Goal: Information Seeking & Learning: Learn about a topic

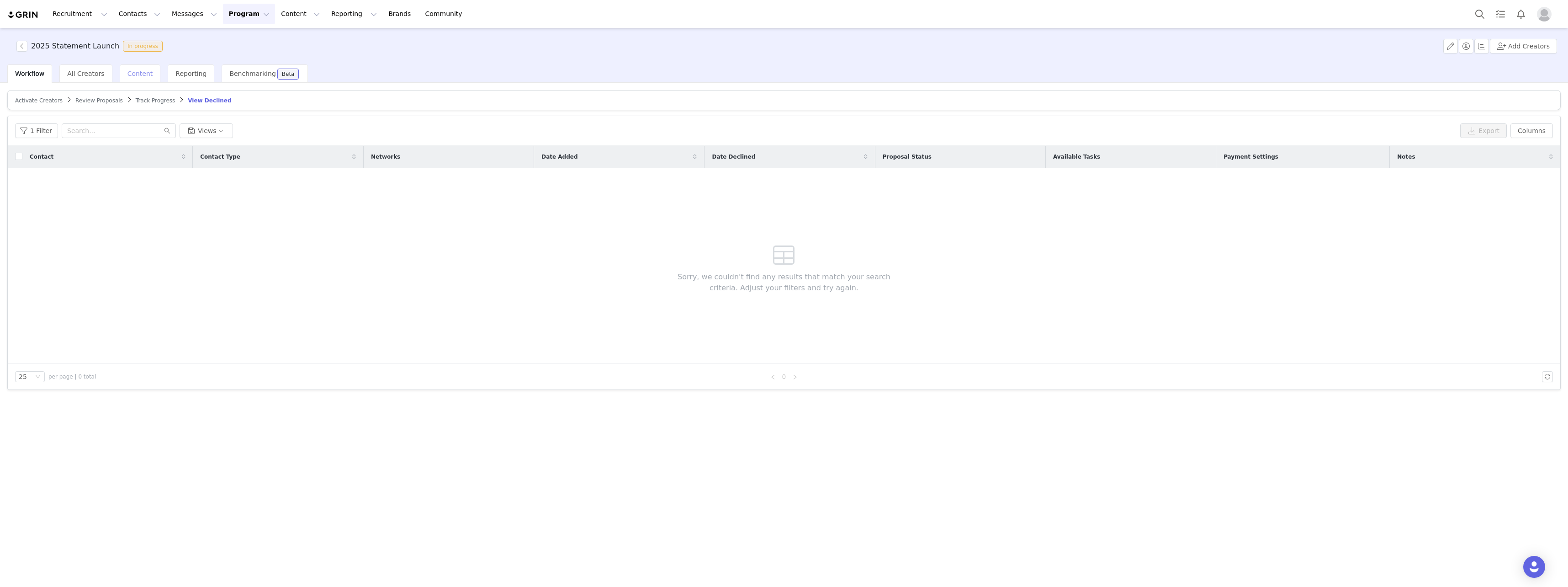
click at [131, 69] on div "Content" at bounding box center [141, 74] width 41 height 18
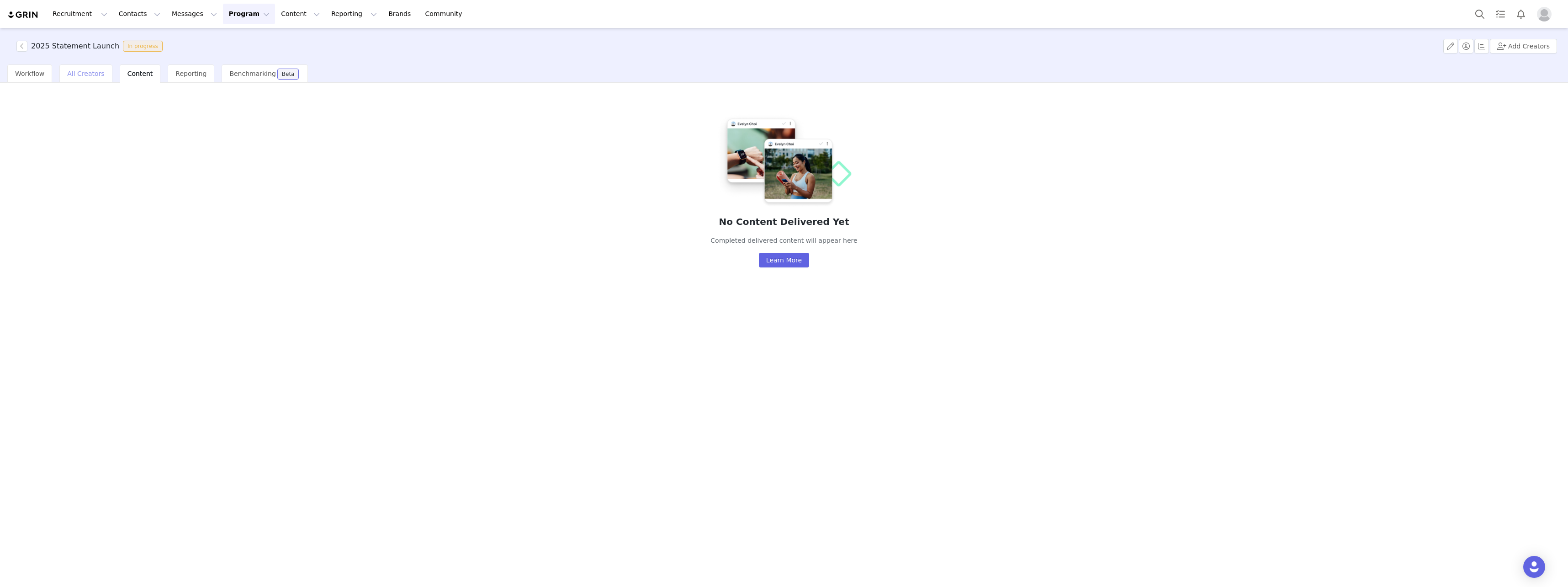
click at [102, 74] on div "All Creators" at bounding box center [86, 74] width 52 height 18
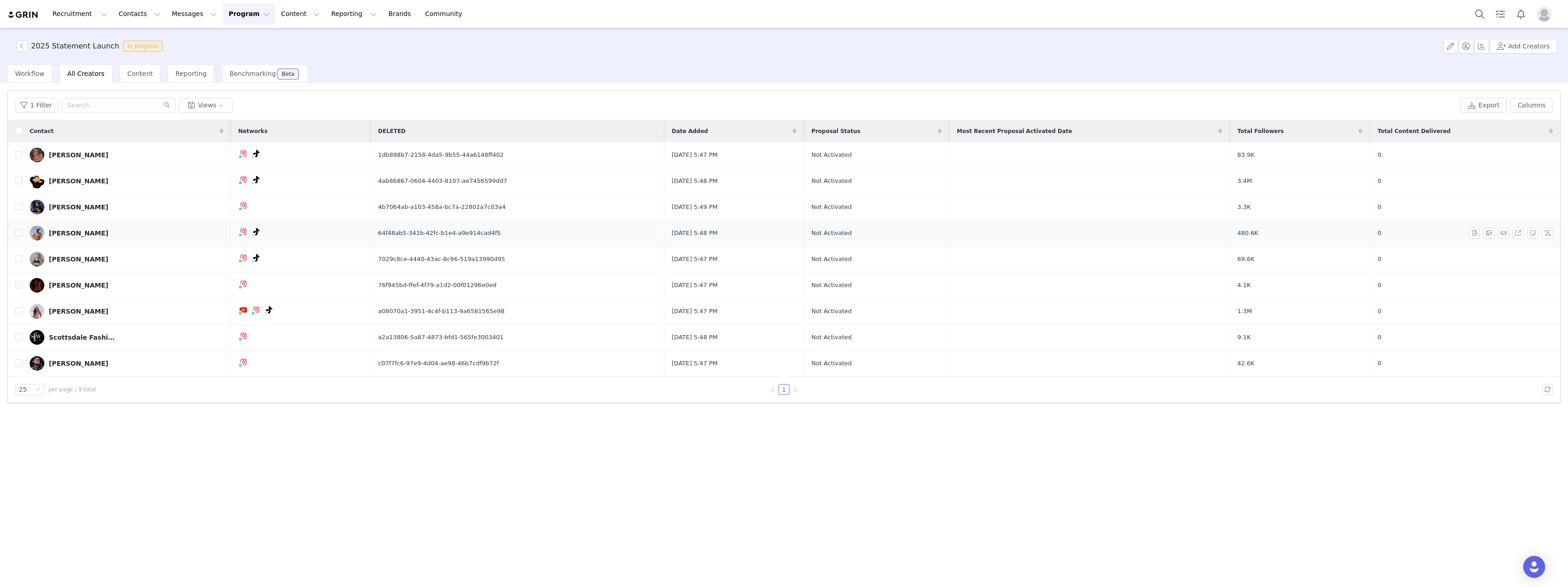
drag, startPoint x: 445, startPoint y: 153, endPoint x: 438, endPoint y: 221, distance: 68.4
click at [438, 221] on td "64f48ab5-341b-42fc-b1e4-a9e914cad4f5" at bounding box center [517, 233] width 294 height 26
click at [181, 15] on button "Messages Messages" at bounding box center [194, 14] width 56 height 21
click at [133, 16] on button "Contacts Contacts" at bounding box center [139, 14] width 52 height 21
click at [283, 15] on button "Content Content" at bounding box center [301, 14] width 50 height 21
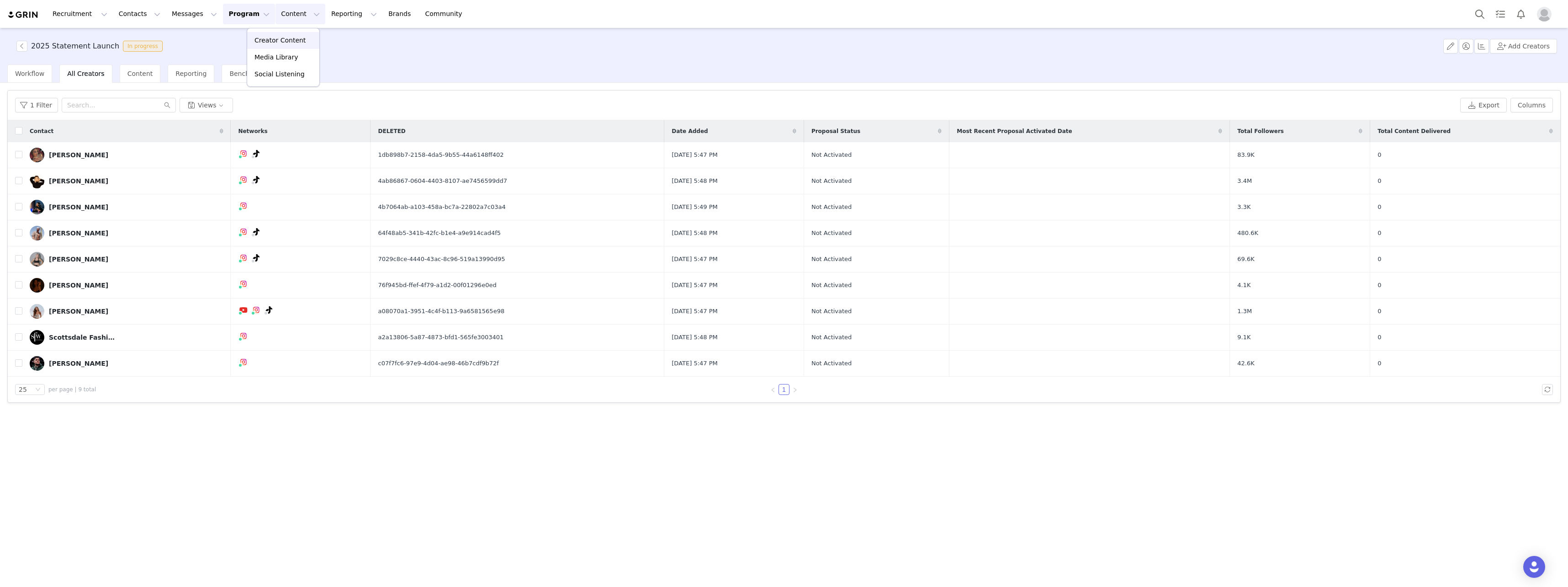
click at [265, 35] on link "Creator Content" at bounding box center [283, 41] width 72 height 17
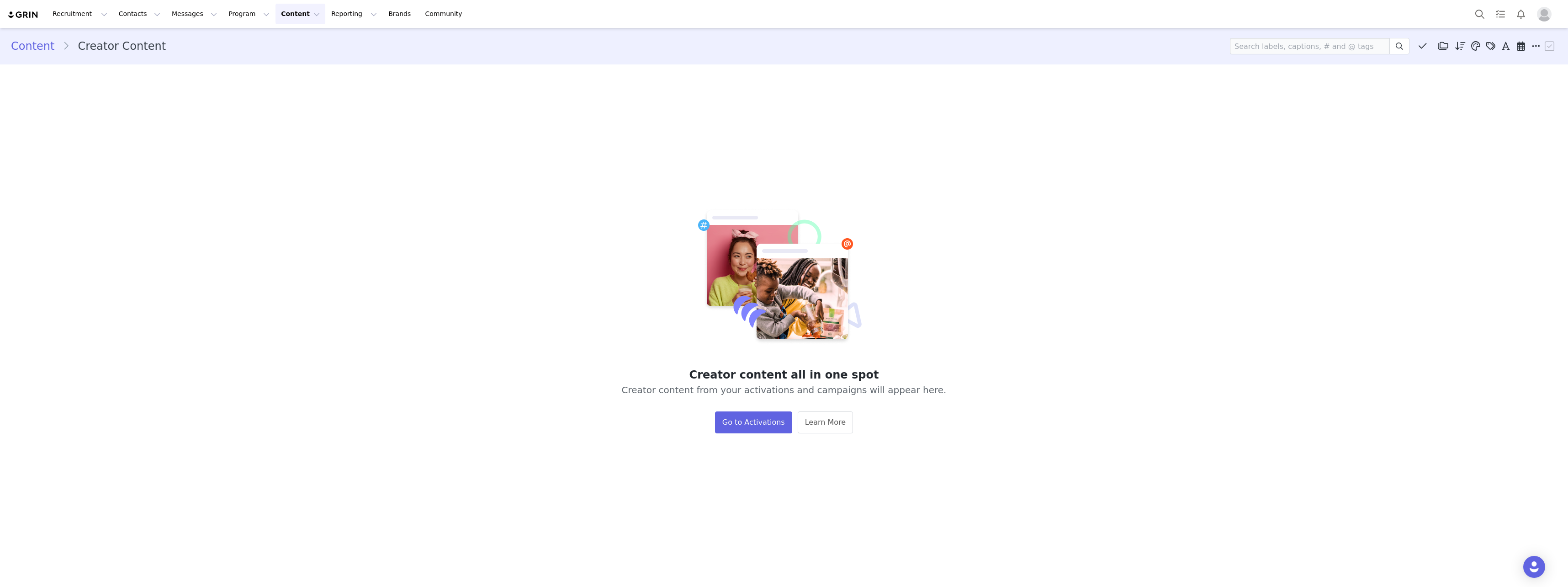
click at [281, 19] on button "Content Content" at bounding box center [301, 14] width 50 height 21
click at [281, 58] on p "Media Library" at bounding box center [276, 57] width 43 height 10
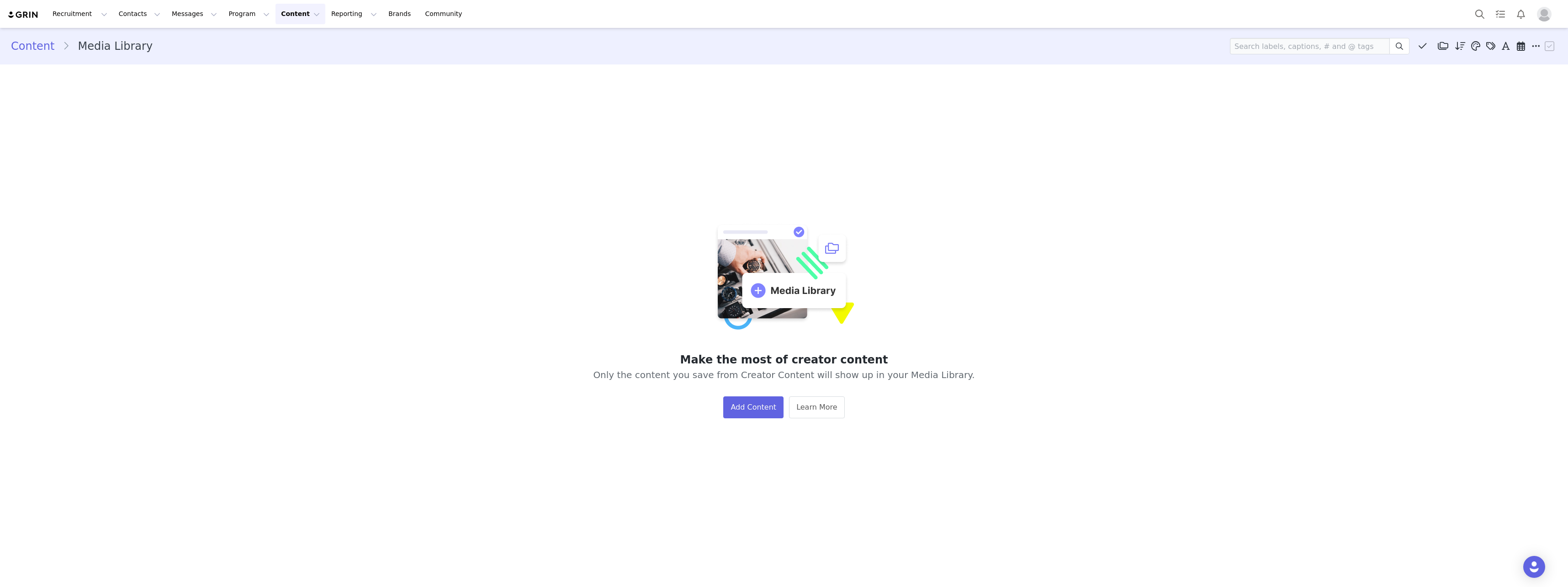
click at [276, 14] on button "Content Content" at bounding box center [301, 14] width 50 height 21
click at [523, 210] on div "Make the most of creator content Only the content you save from Creator Content…" at bounding box center [783, 320] width 1554 height 499
click at [758, 408] on button "Add Content" at bounding box center [753, 407] width 60 height 22
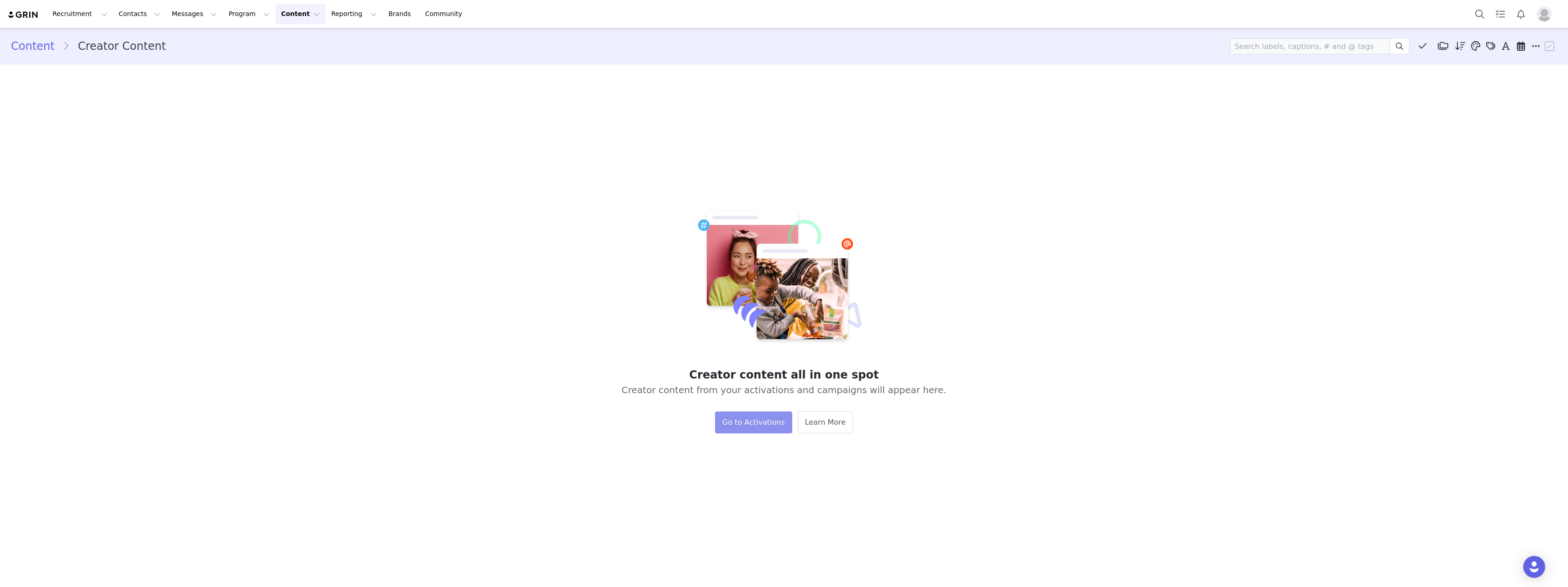
click at [745, 430] on button "Go to Activations" at bounding box center [754, 423] width 77 height 22
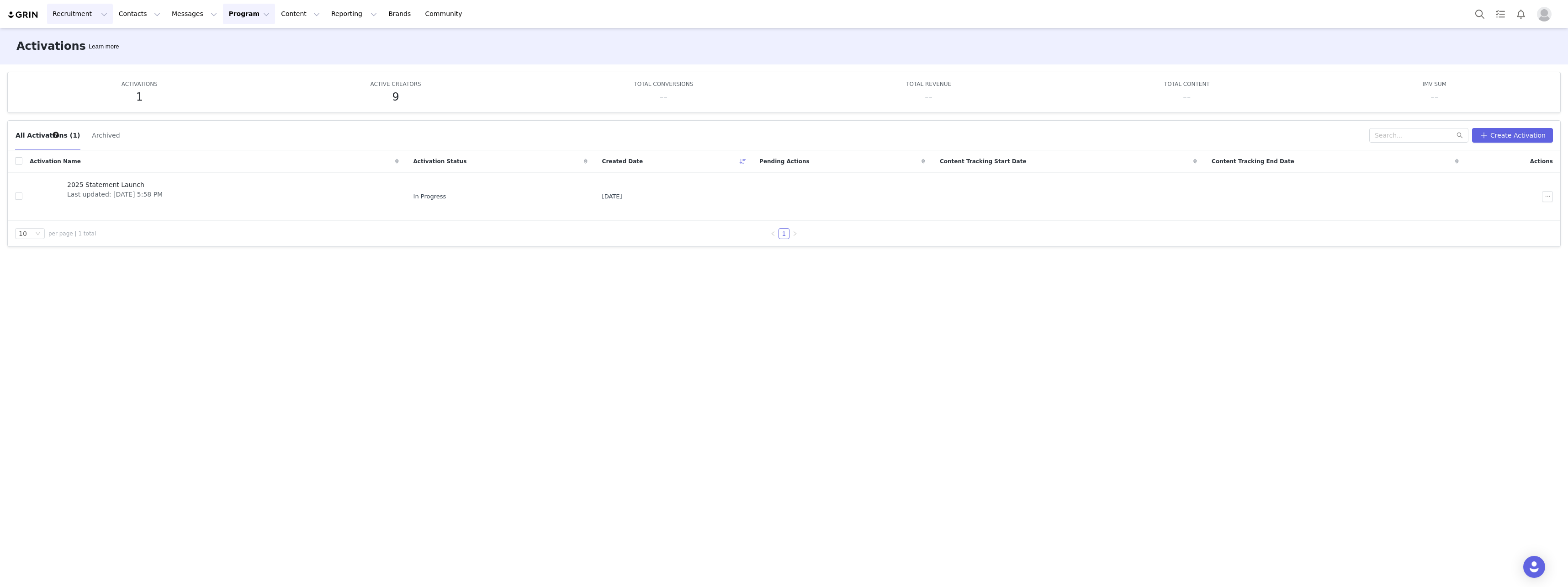
click at [68, 14] on button "Recruitment Recruitment" at bounding box center [80, 14] width 66 height 21
click at [74, 38] on p "Creator Search" at bounding box center [79, 41] width 48 height 10
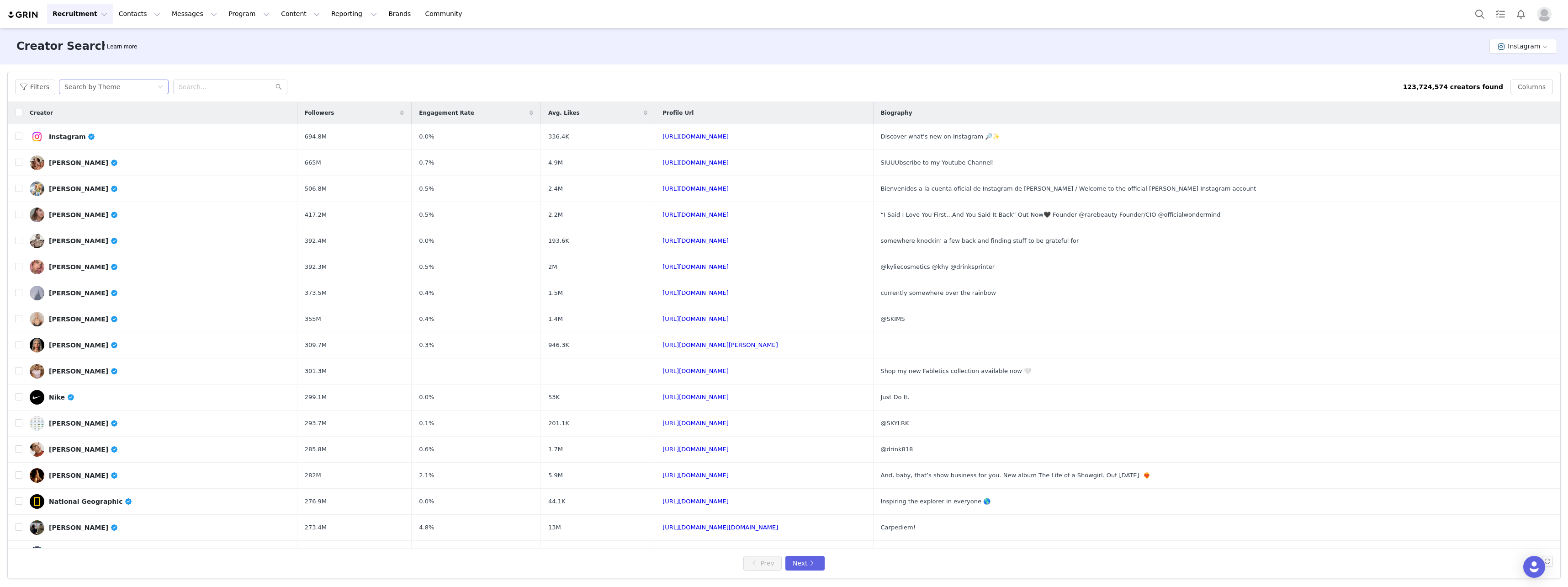
click at [120, 83] on div "Search by Theme" at bounding box center [111, 86] width 93 height 14
click at [138, 89] on div "Search by Theme" at bounding box center [111, 86] width 93 height 14
click at [200, 89] on input "text" at bounding box center [230, 87] width 114 height 15
click at [107, 88] on div "Search by Theme" at bounding box center [93, 86] width 56 height 14
click at [139, 122] on li "Search by Creator" at bounding box center [114, 120] width 114 height 15
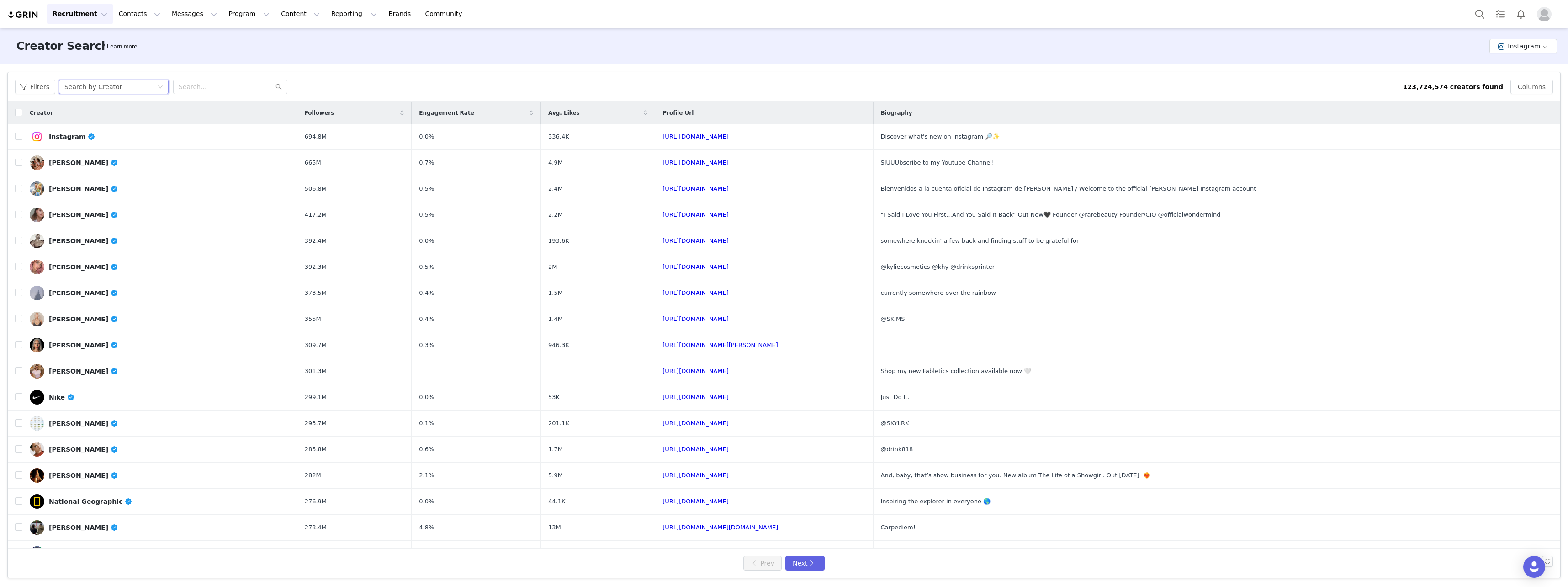
click at [130, 83] on div "Search by Creator" at bounding box center [111, 86] width 93 height 14
click at [128, 109] on li "Search by Theme" at bounding box center [114, 105] width 114 height 15
click at [184, 88] on input "text" at bounding box center [230, 87] width 114 height 15
click at [24, 90] on button "Filters" at bounding box center [35, 87] width 40 height 15
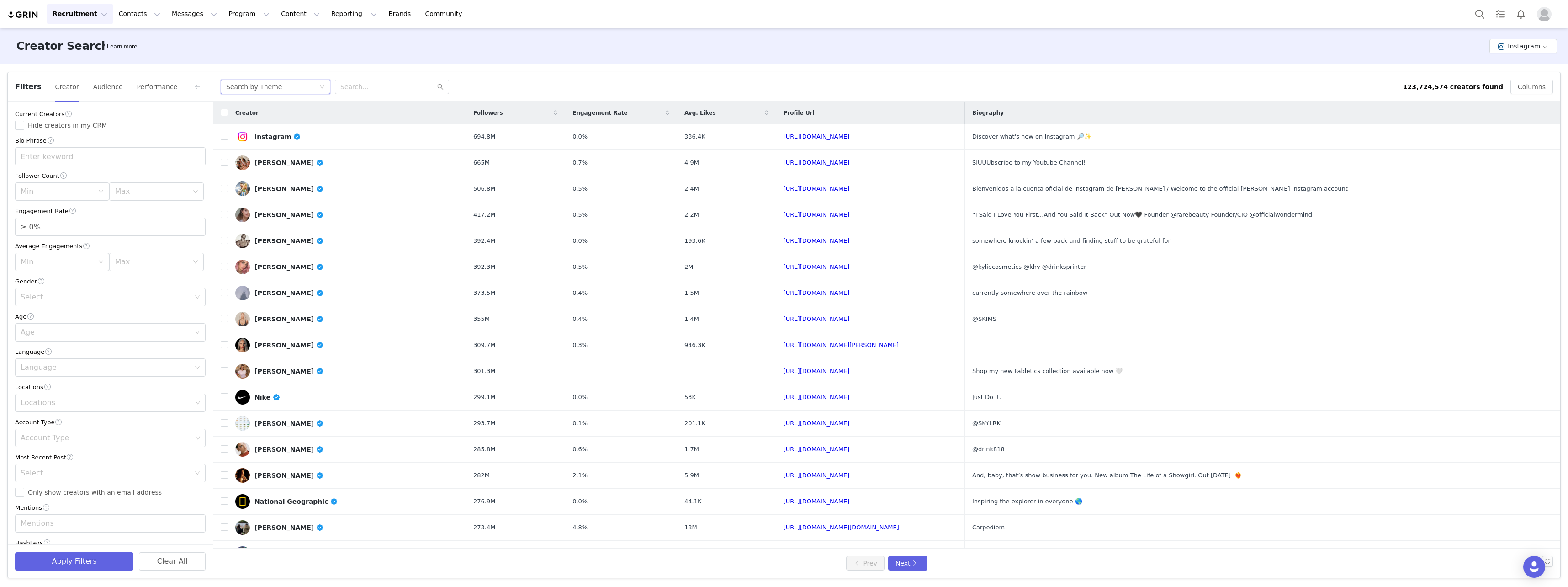
click at [290, 84] on div "Search by Theme" at bounding box center [273, 86] width 93 height 14
click at [118, 92] on button "Audience" at bounding box center [108, 87] width 30 height 15
click at [156, 89] on button "Performance" at bounding box center [157, 87] width 41 height 15
click at [105, 90] on button "Audience" at bounding box center [108, 87] width 30 height 15
click at [60, 82] on button "Creator" at bounding box center [67, 87] width 25 height 15
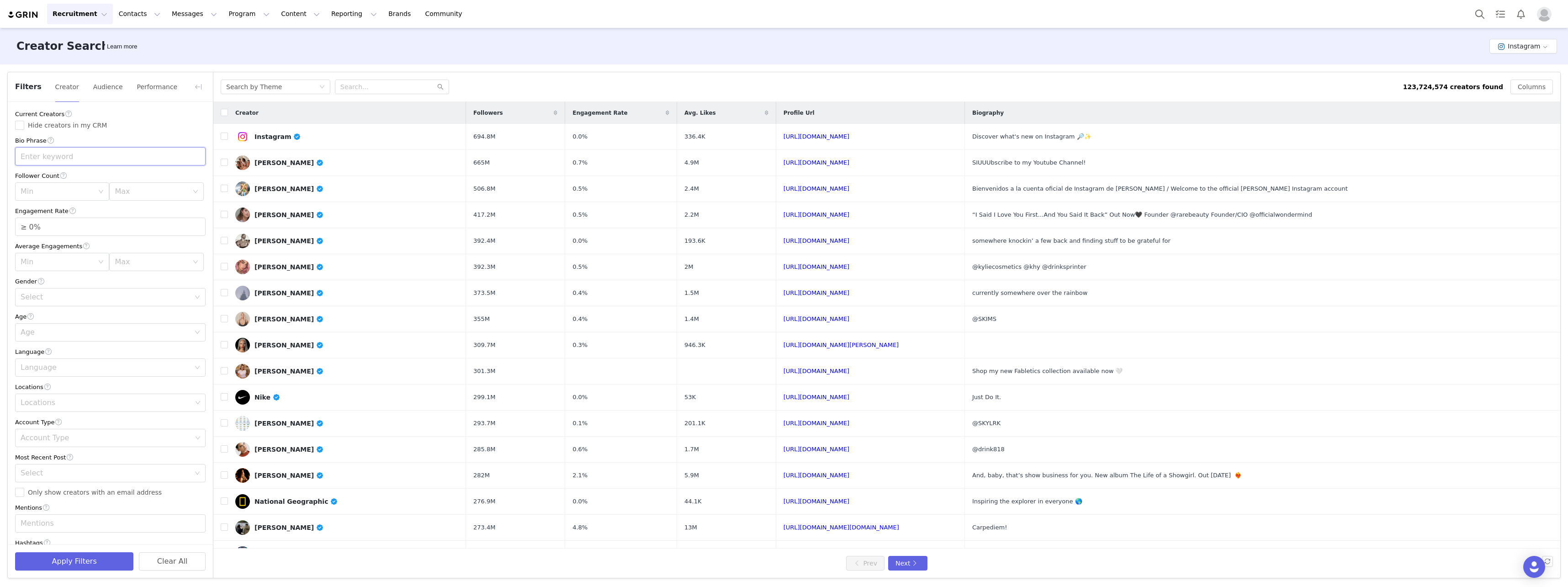
click at [78, 156] on input "text" at bounding box center [110, 156] width 191 height 18
click at [103, 568] on button "Apply Filters" at bounding box center [74, 561] width 118 height 18
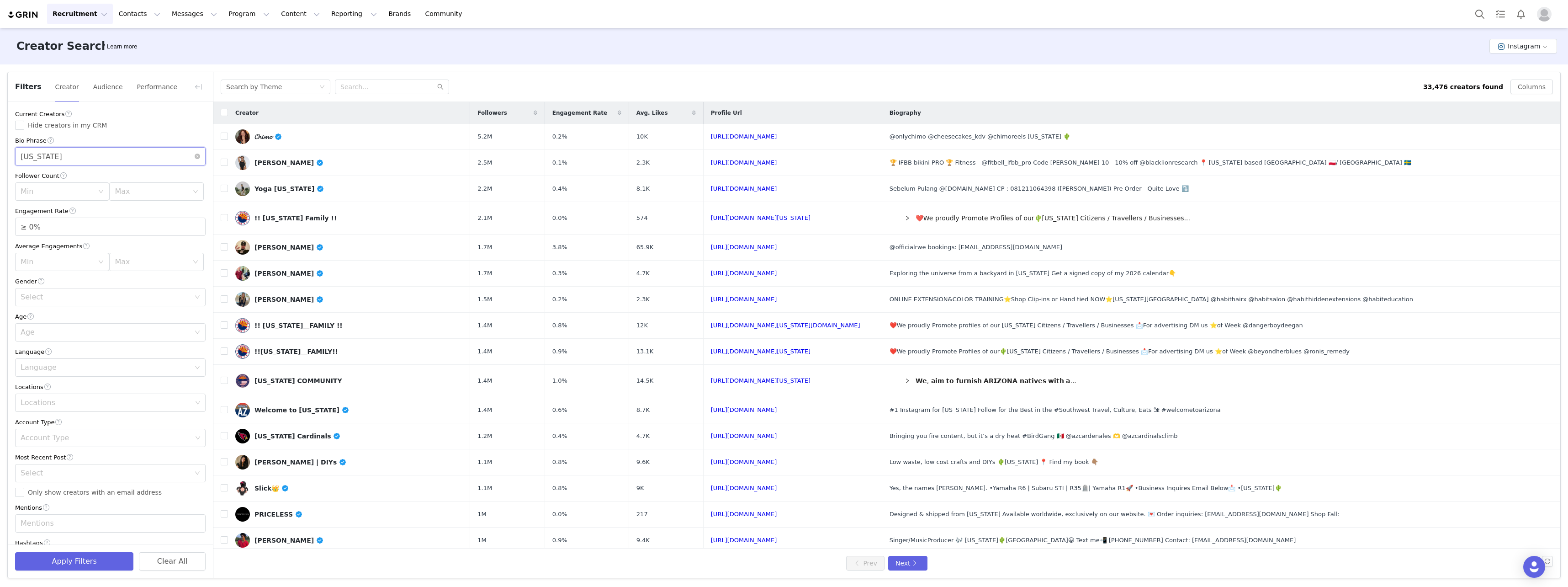
click at [94, 152] on input "[US_STATE]" at bounding box center [110, 156] width 191 height 18
type input "az"
click at [88, 557] on button "Apply Filters" at bounding box center [74, 561] width 118 height 18
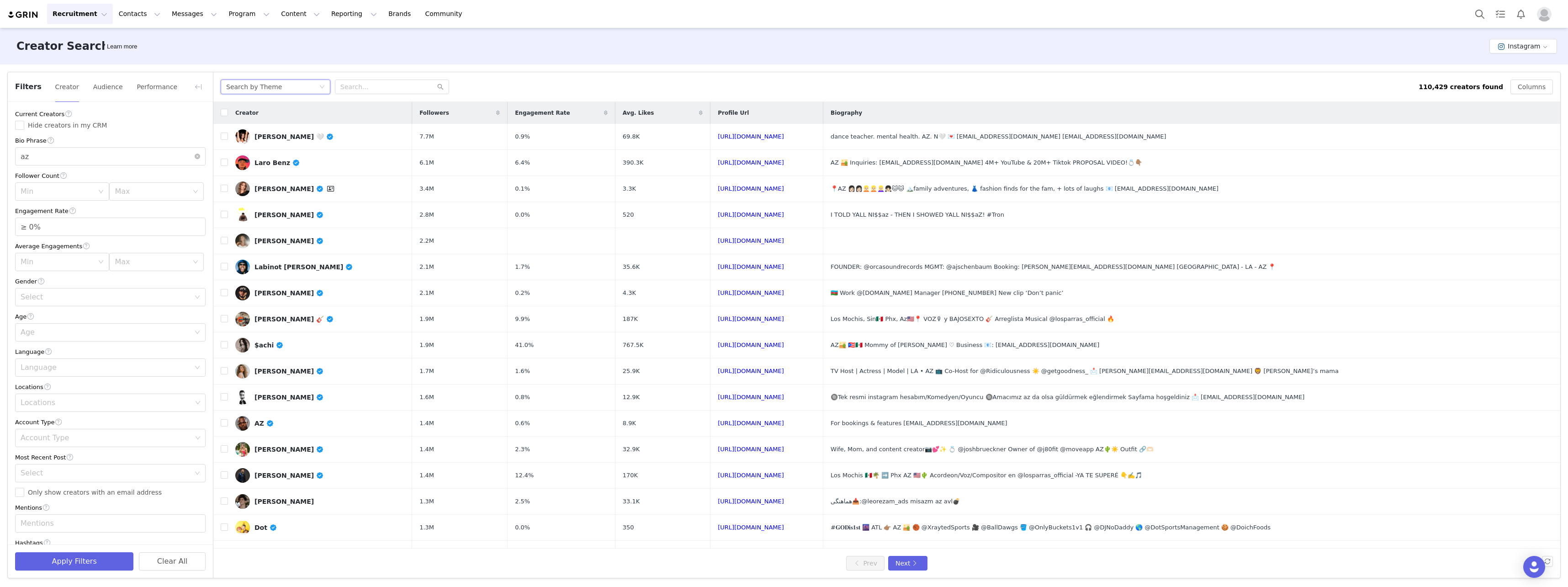
click at [289, 91] on div "Search by Theme" at bounding box center [273, 86] width 93 height 14
click at [374, 84] on input "text" at bounding box center [392, 87] width 114 height 15
type input "wnba"
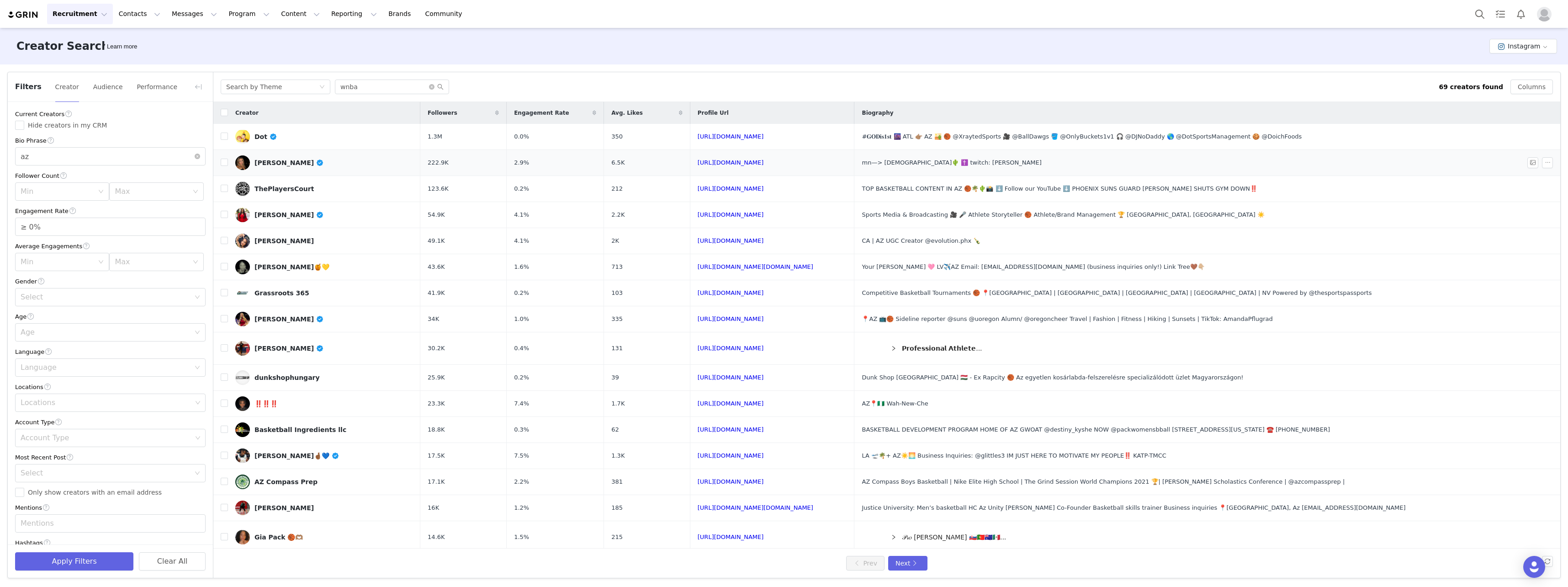
click at [297, 167] on link "[PERSON_NAME]" at bounding box center [324, 163] width 178 height 15
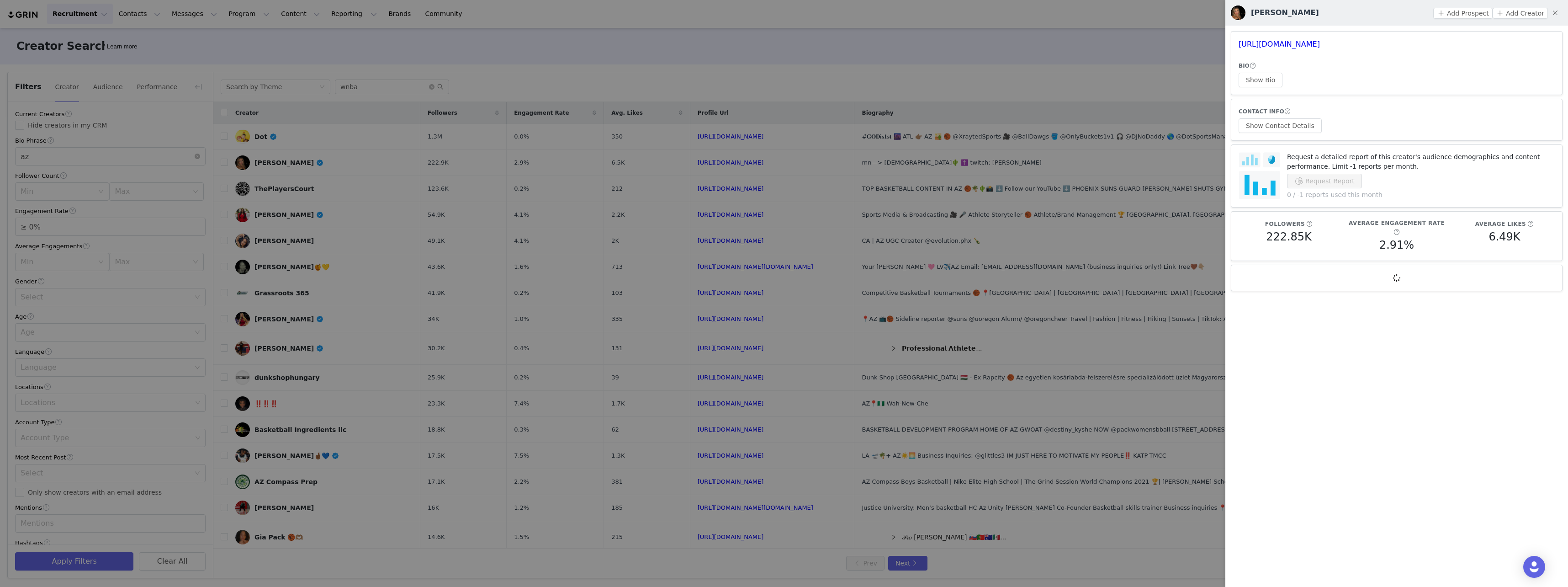
click at [420, 170] on div at bounding box center [784, 294] width 1568 height 587
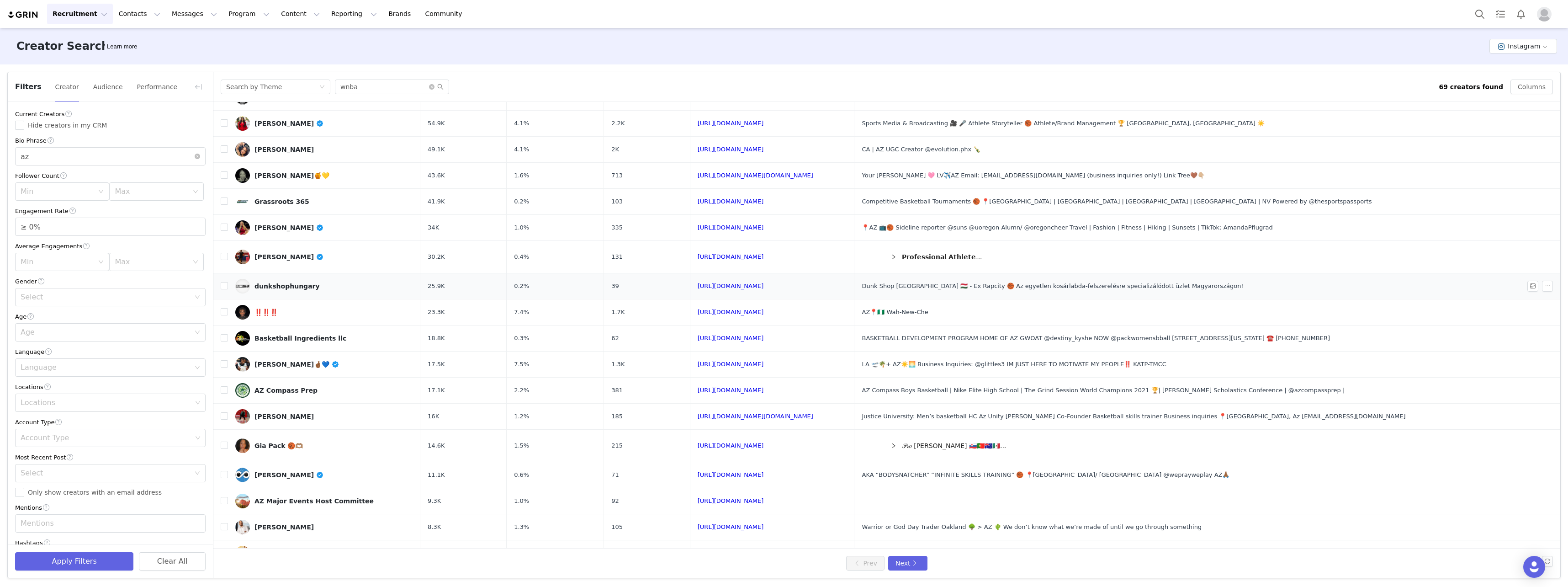
scroll to position [109, 0]
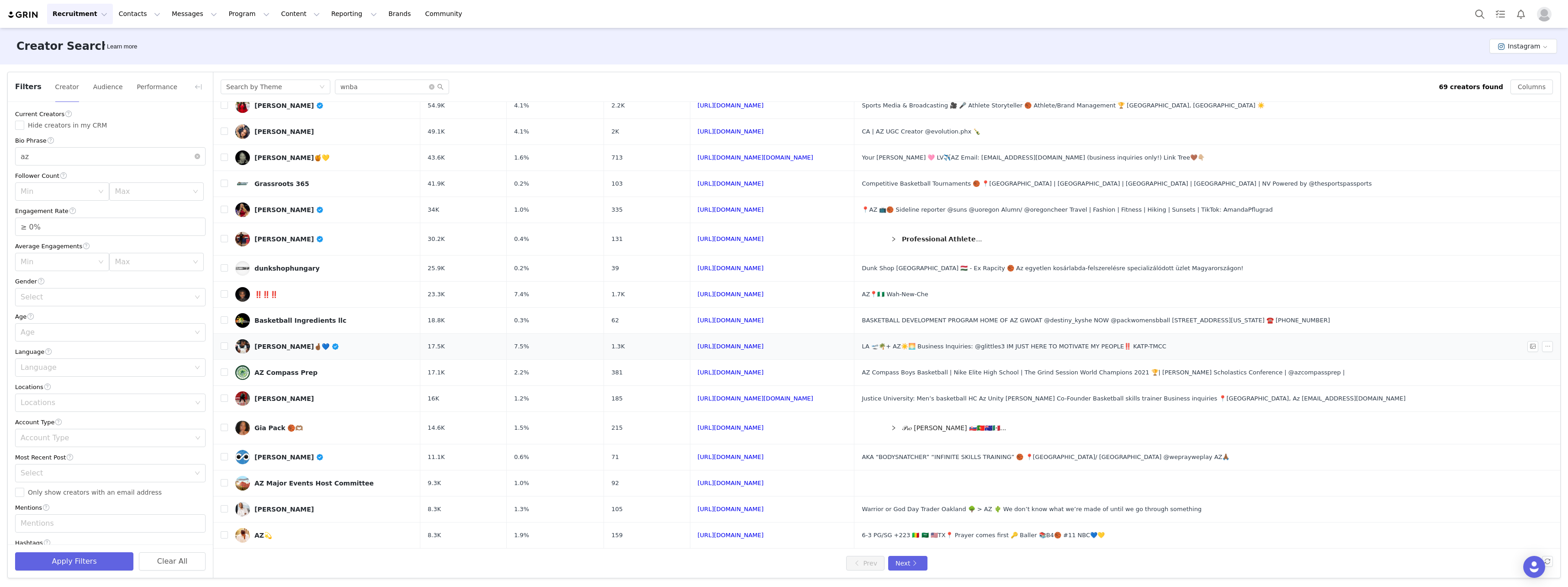
click at [281, 346] on div "[PERSON_NAME]🤞🏾💙" at bounding box center [297, 346] width 85 height 7
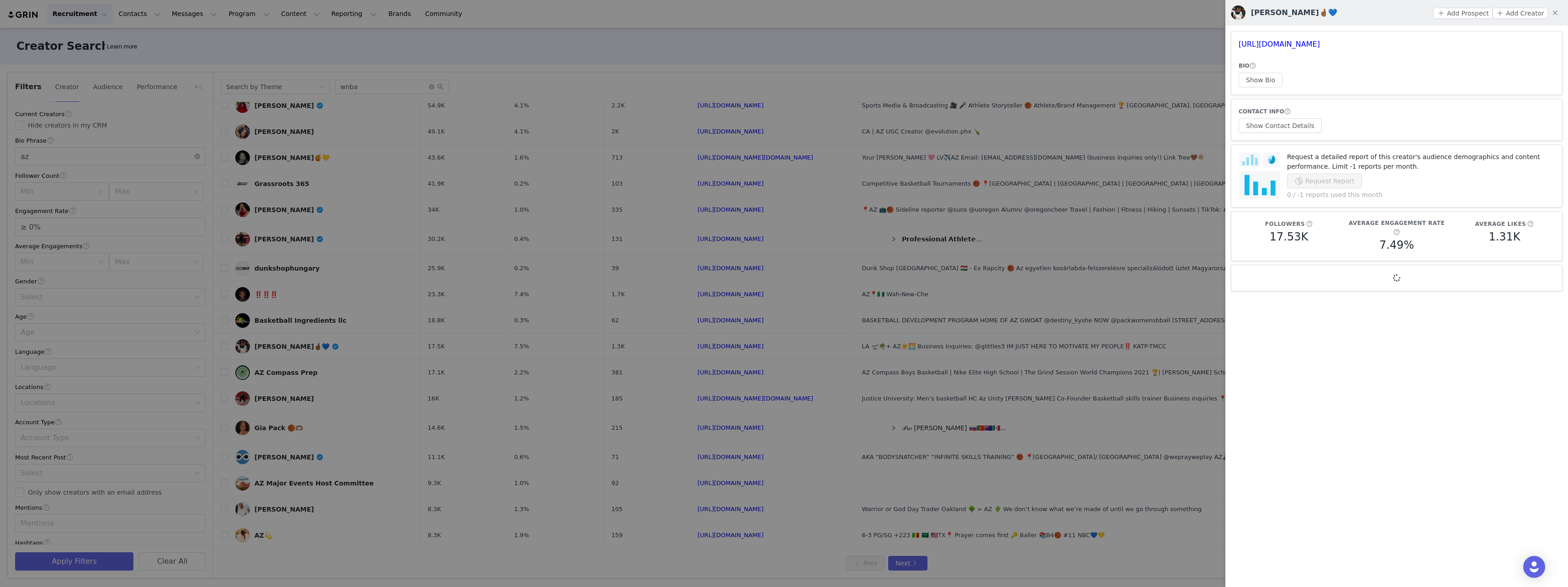
click at [679, 336] on div at bounding box center [784, 294] width 1568 height 587
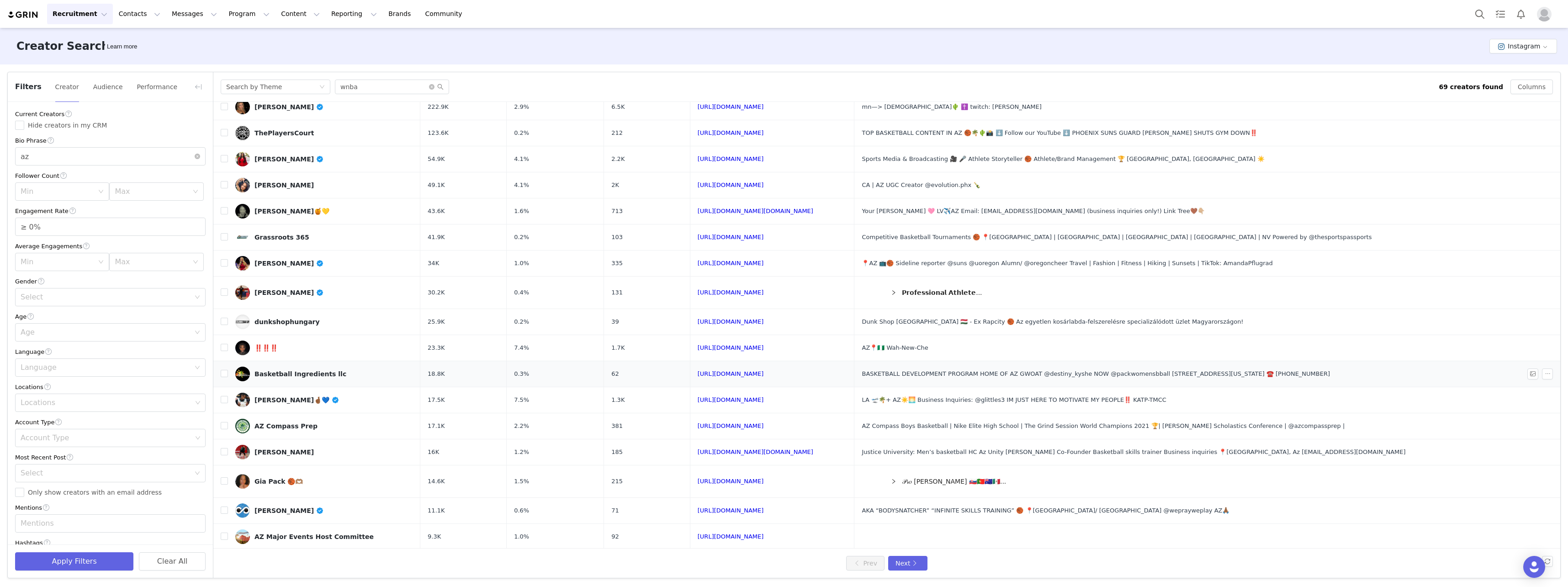
scroll to position [0, 0]
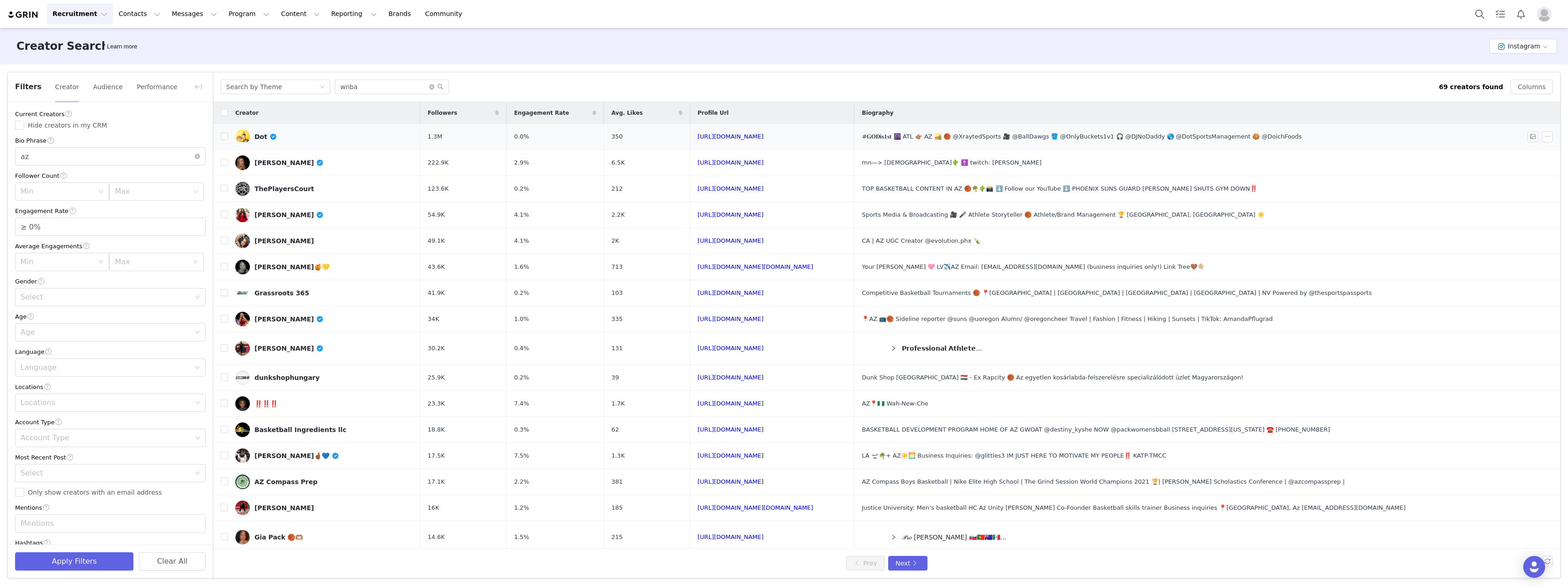
click at [245, 136] on img at bounding box center [243, 136] width 15 height 15
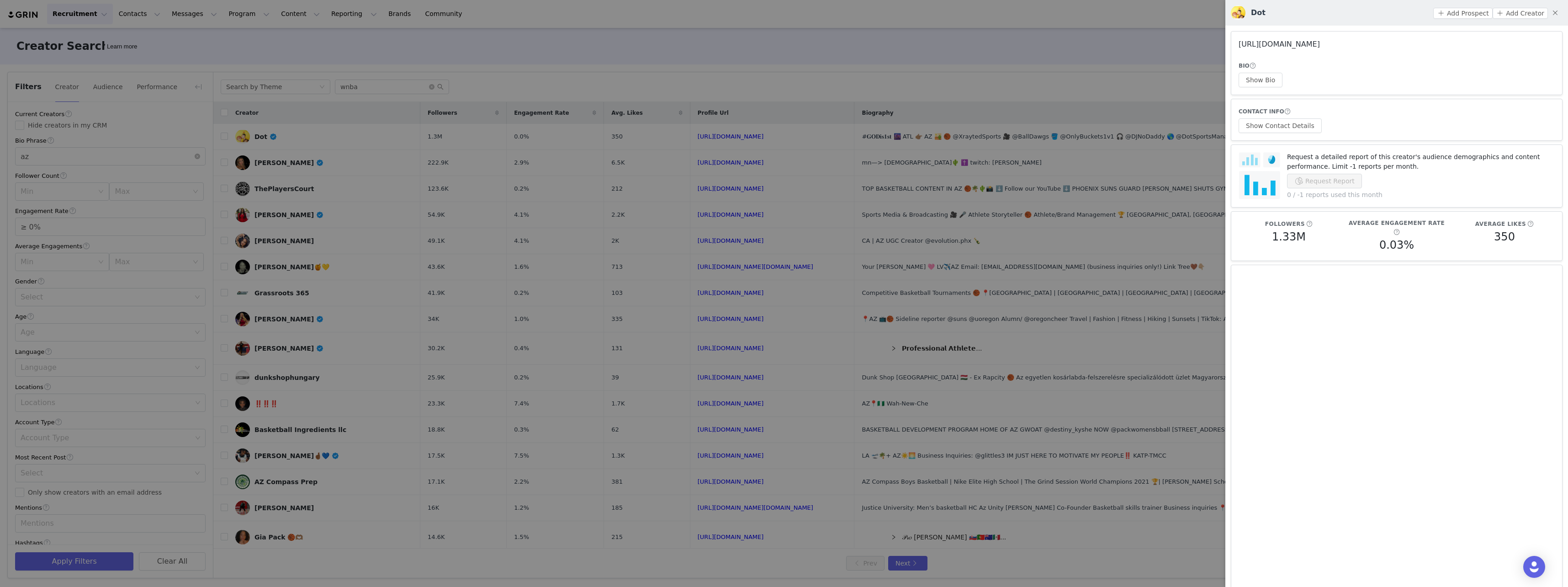
click at [1275, 47] on link "[URL][DOMAIN_NAME]" at bounding box center [1279, 44] width 82 height 9
click at [357, 124] on div at bounding box center [784, 294] width 1568 height 587
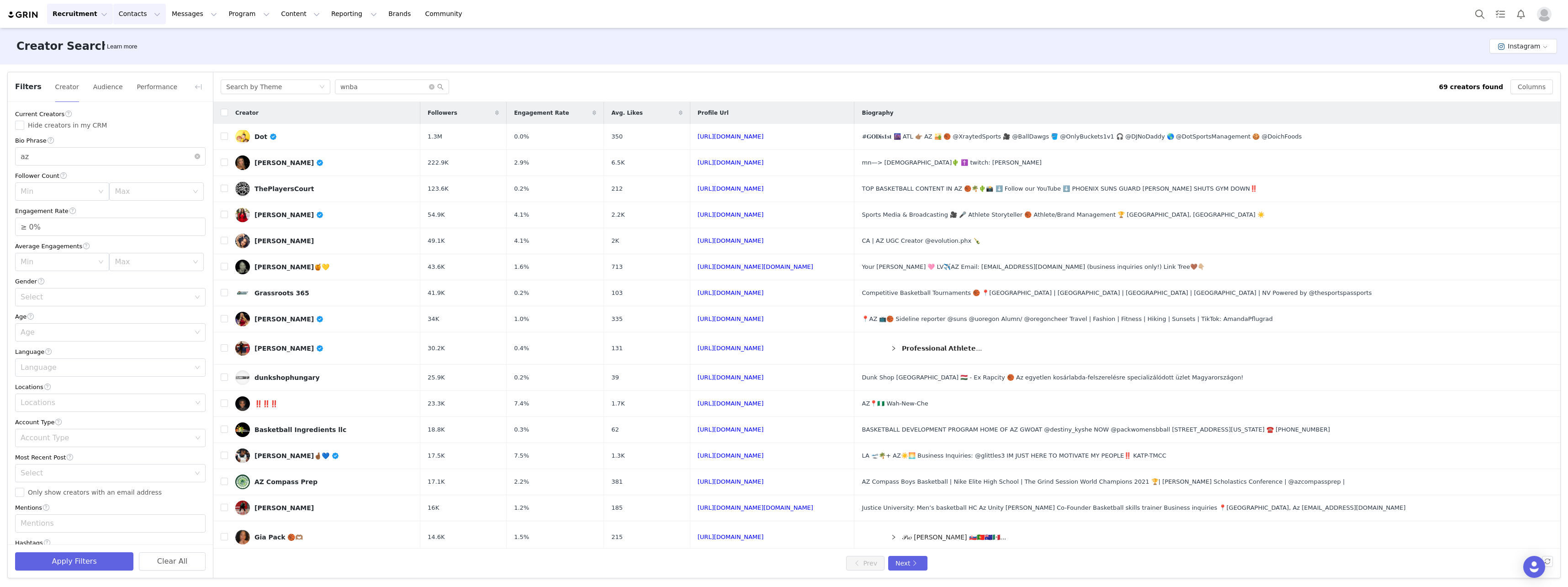
click at [133, 21] on button "Contacts Contacts" at bounding box center [139, 14] width 52 height 21
click at [138, 64] on link "Prospects" at bounding box center [141, 57] width 72 height 17
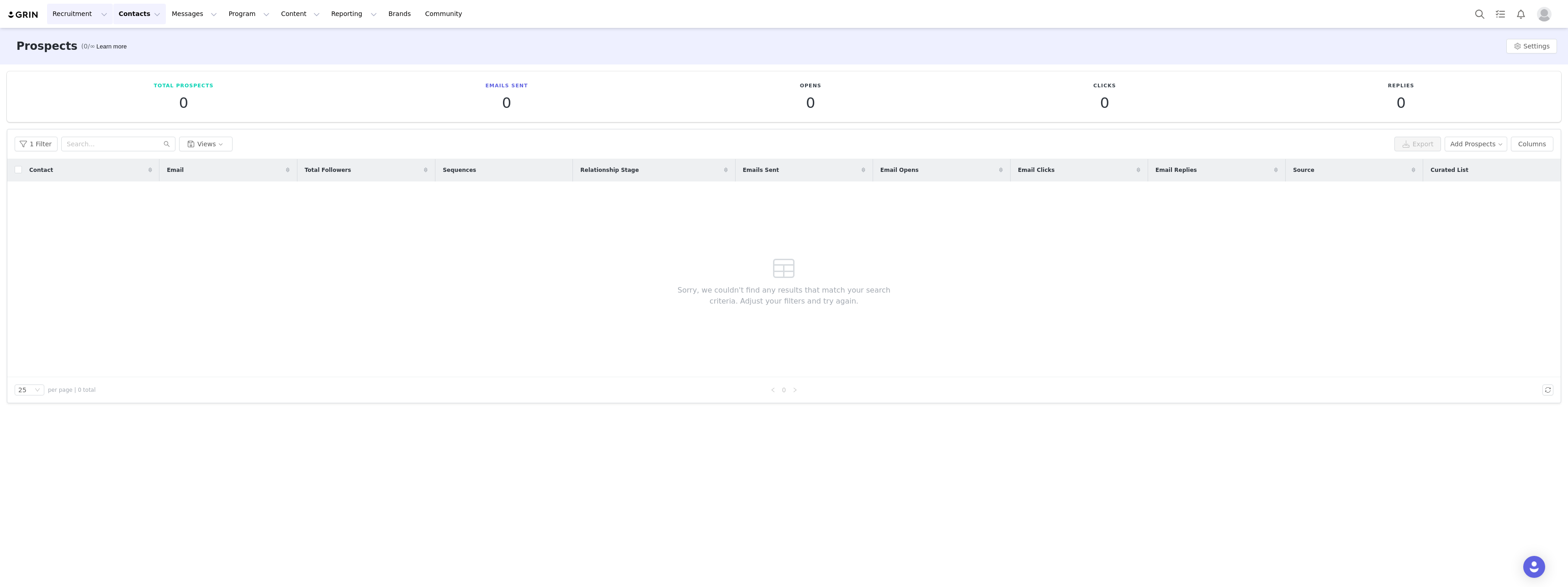
click at [97, 14] on button "Recruitment Recruitment" at bounding box center [80, 14] width 66 height 21
click at [94, 109] on p "AI Creator Search" at bounding box center [83, 108] width 56 height 10
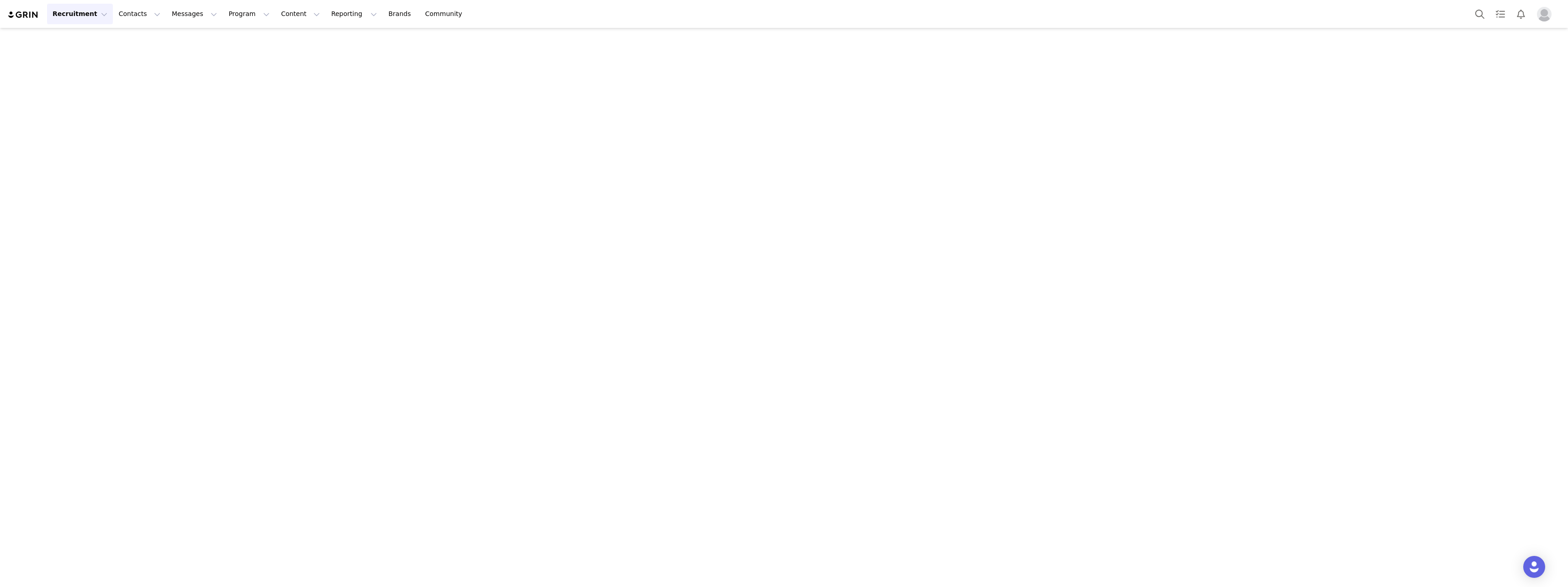
click at [83, 12] on button "Recruitment Recruitment" at bounding box center [80, 14] width 66 height 21
click at [38, 14] on img at bounding box center [23, 15] width 32 height 9
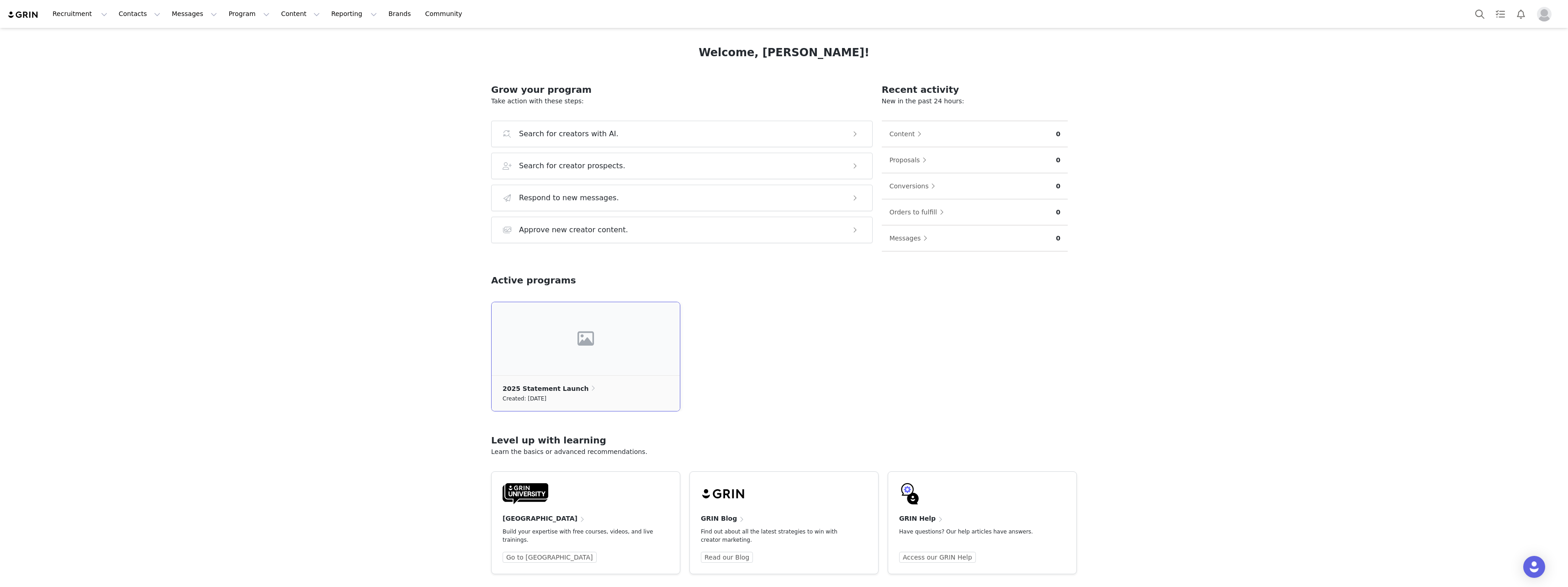
scroll to position [52, 0]
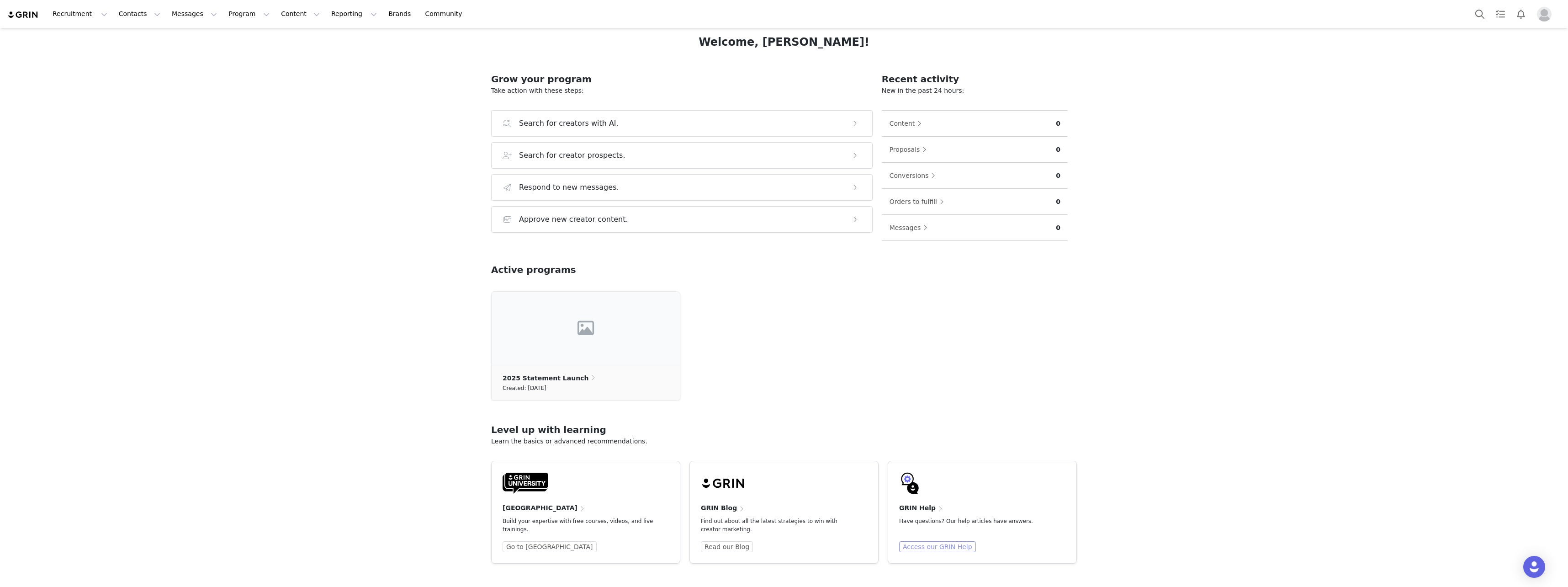
click at [932, 545] on link "Access our GRIN Help" at bounding box center [937, 547] width 77 height 11
